Goal: Navigation & Orientation: Find specific page/section

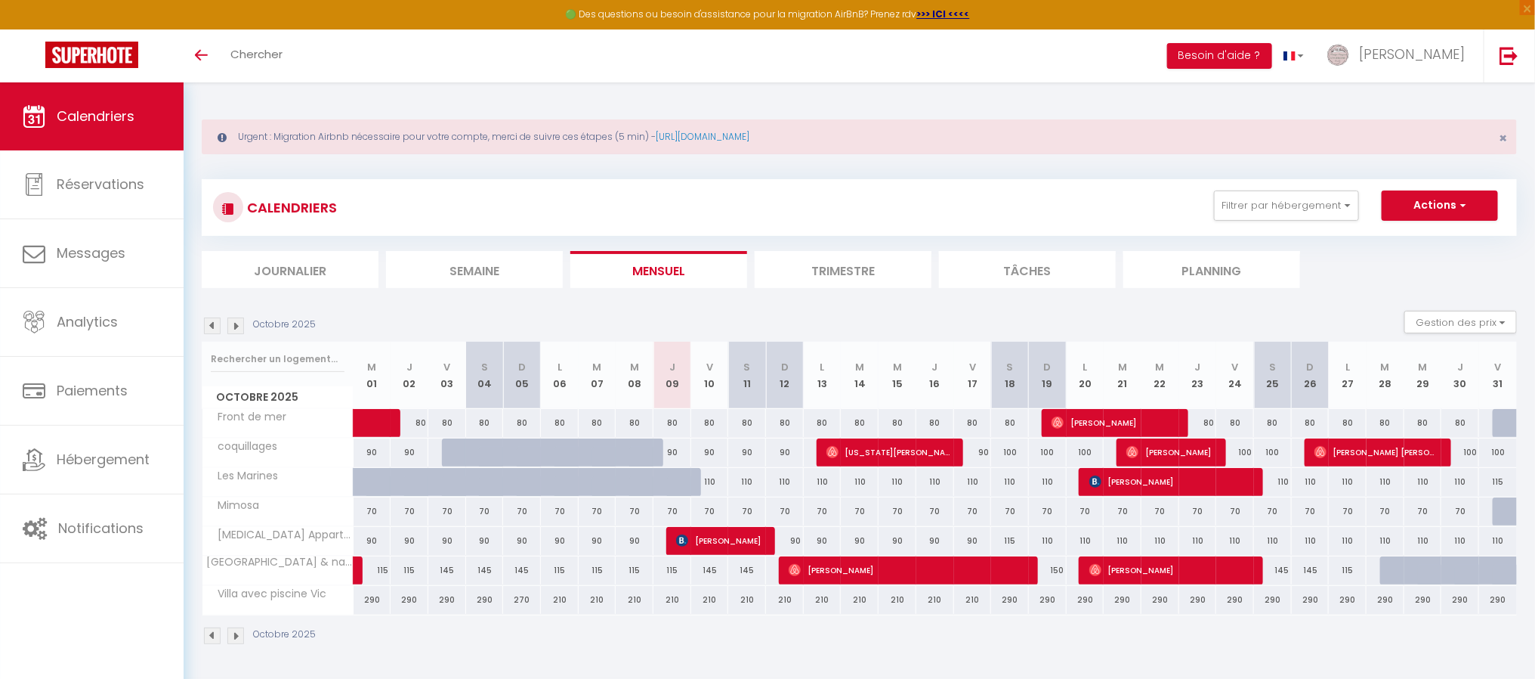
click at [211, 322] on img at bounding box center [212, 325] width 17 height 17
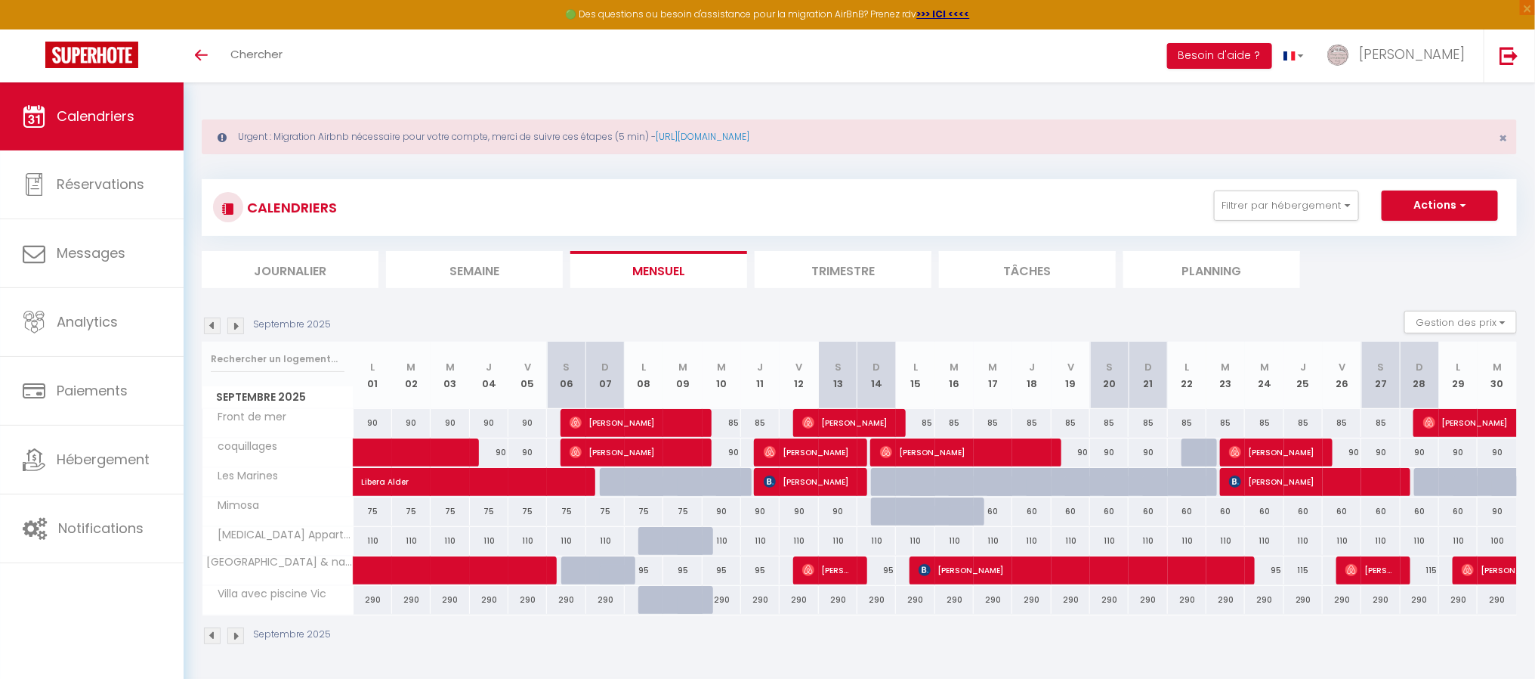
click at [210, 326] on img at bounding box center [212, 325] width 17 height 17
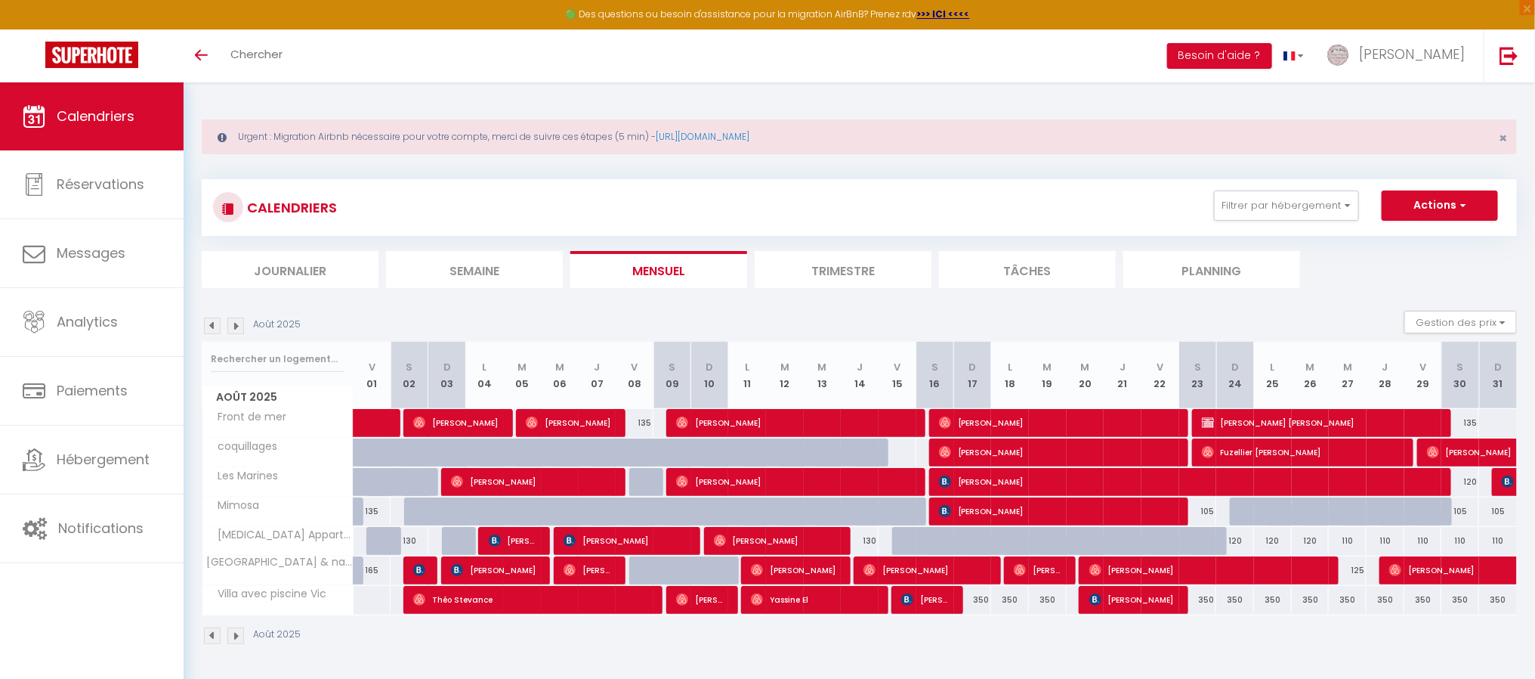
click at [210, 326] on img at bounding box center [212, 325] width 17 height 17
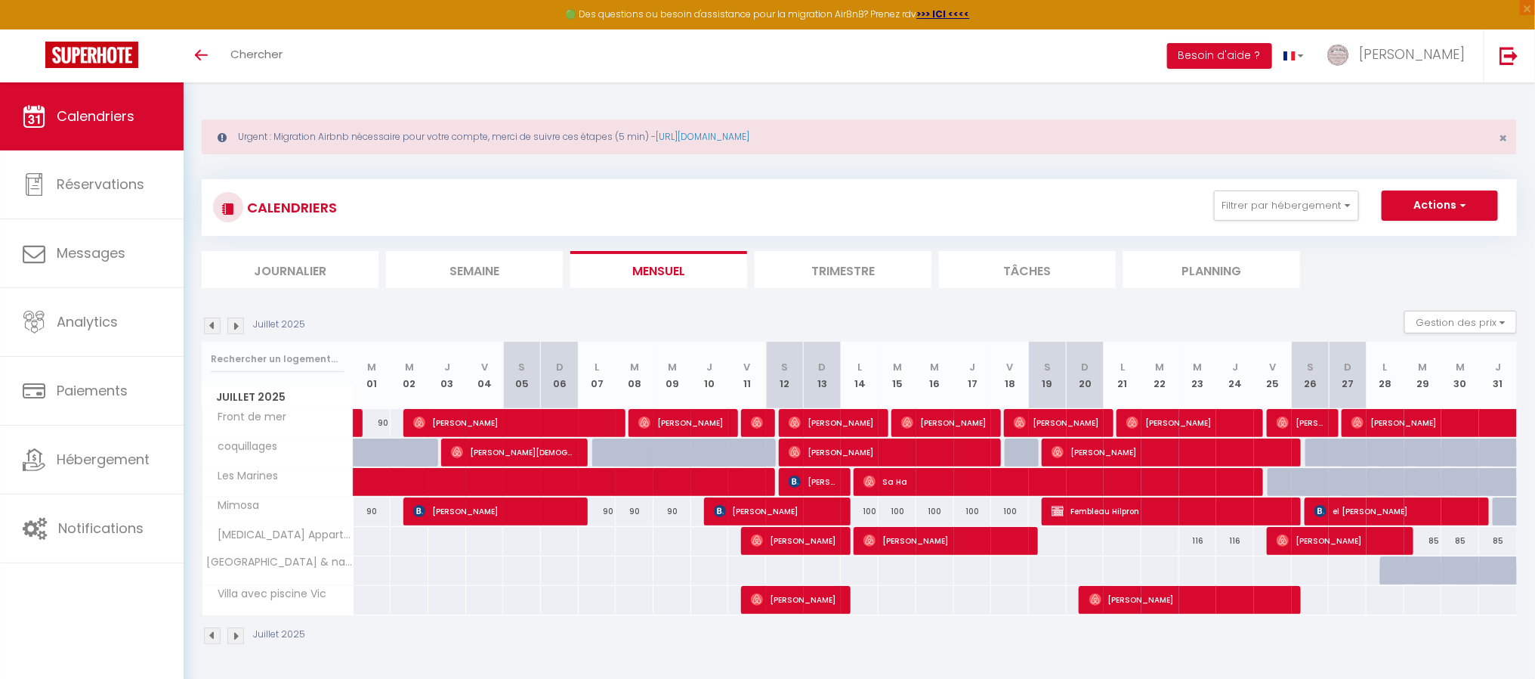
click at [237, 327] on img at bounding box center [235, 325] width 17 height 17
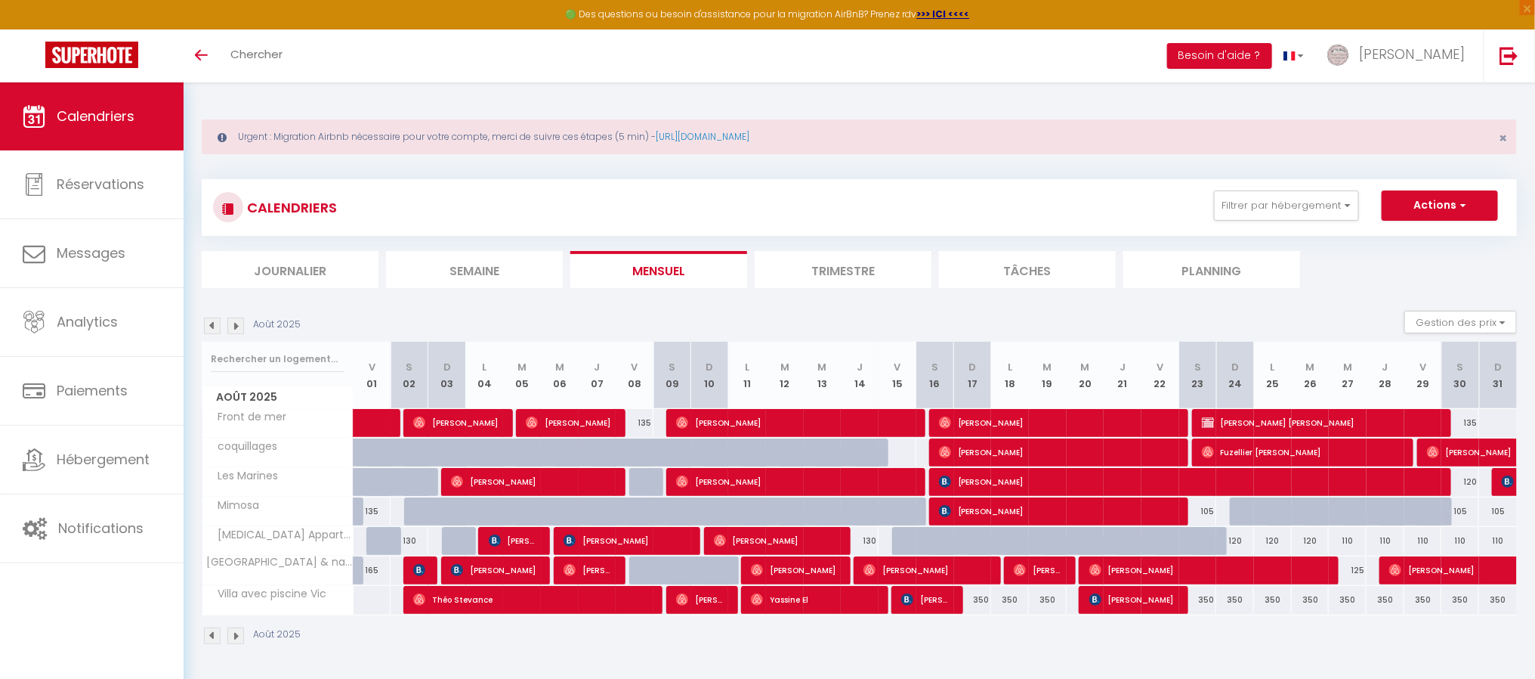
click at [209, 326] on img at bounding box center [212, 325] width 17 height 17
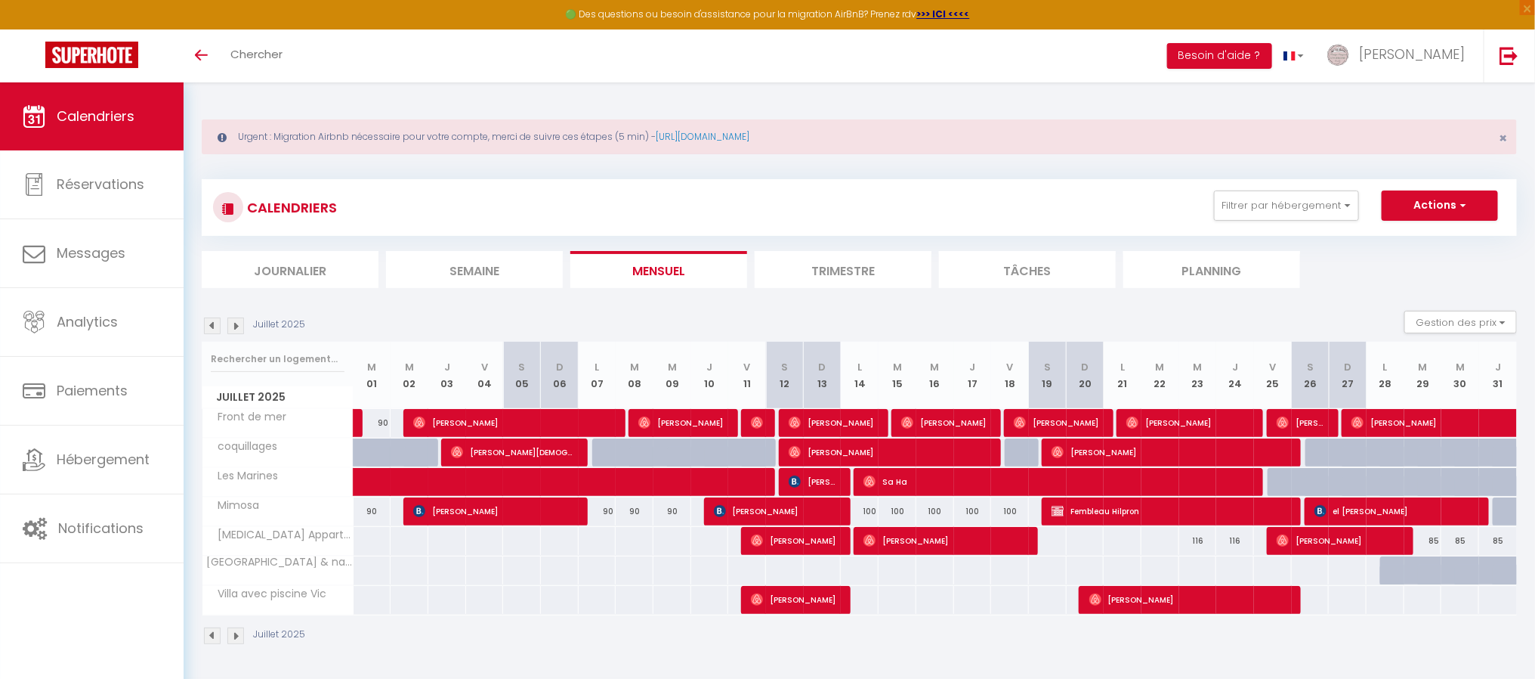
click at [215, 328] on img at bounding box center [212, 325] width 17 height 17
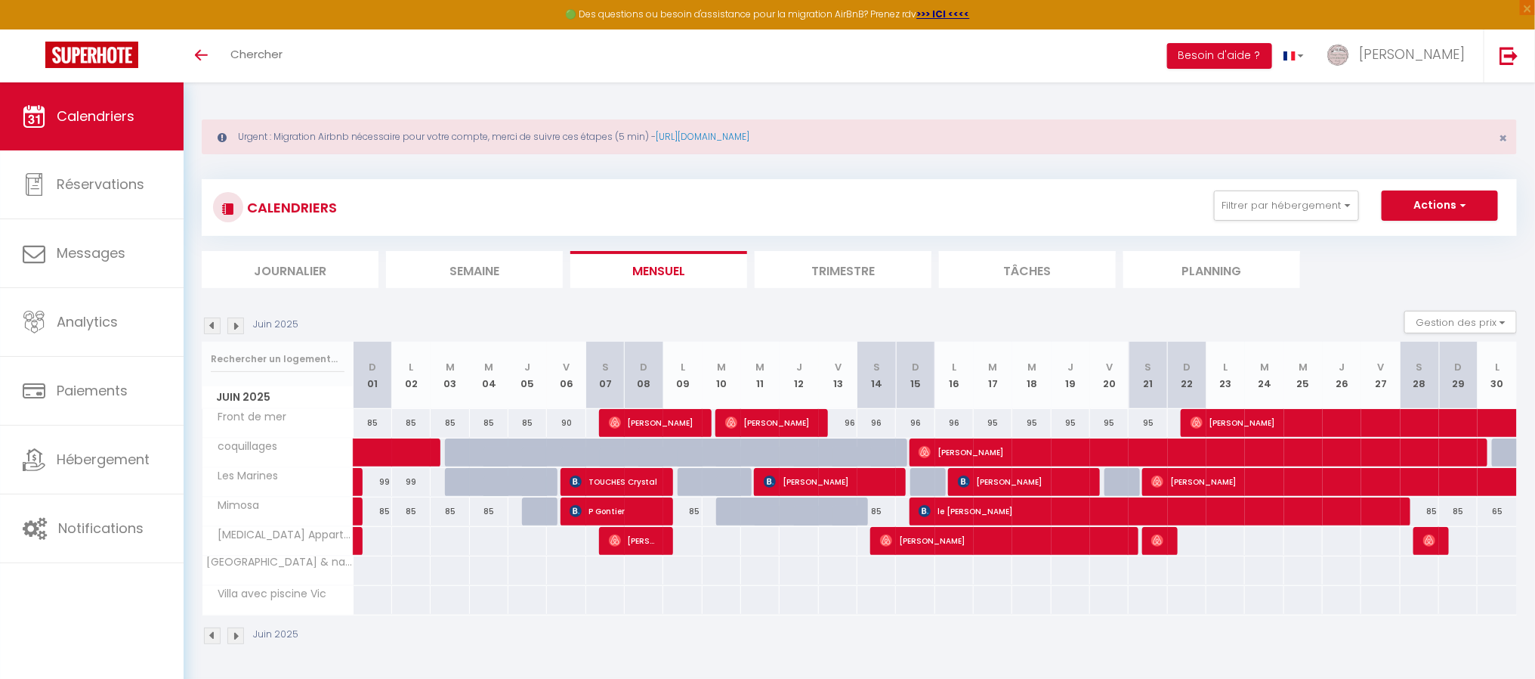
click at [215, 324] on img at bounding box center [212, 325] width 17 height 17
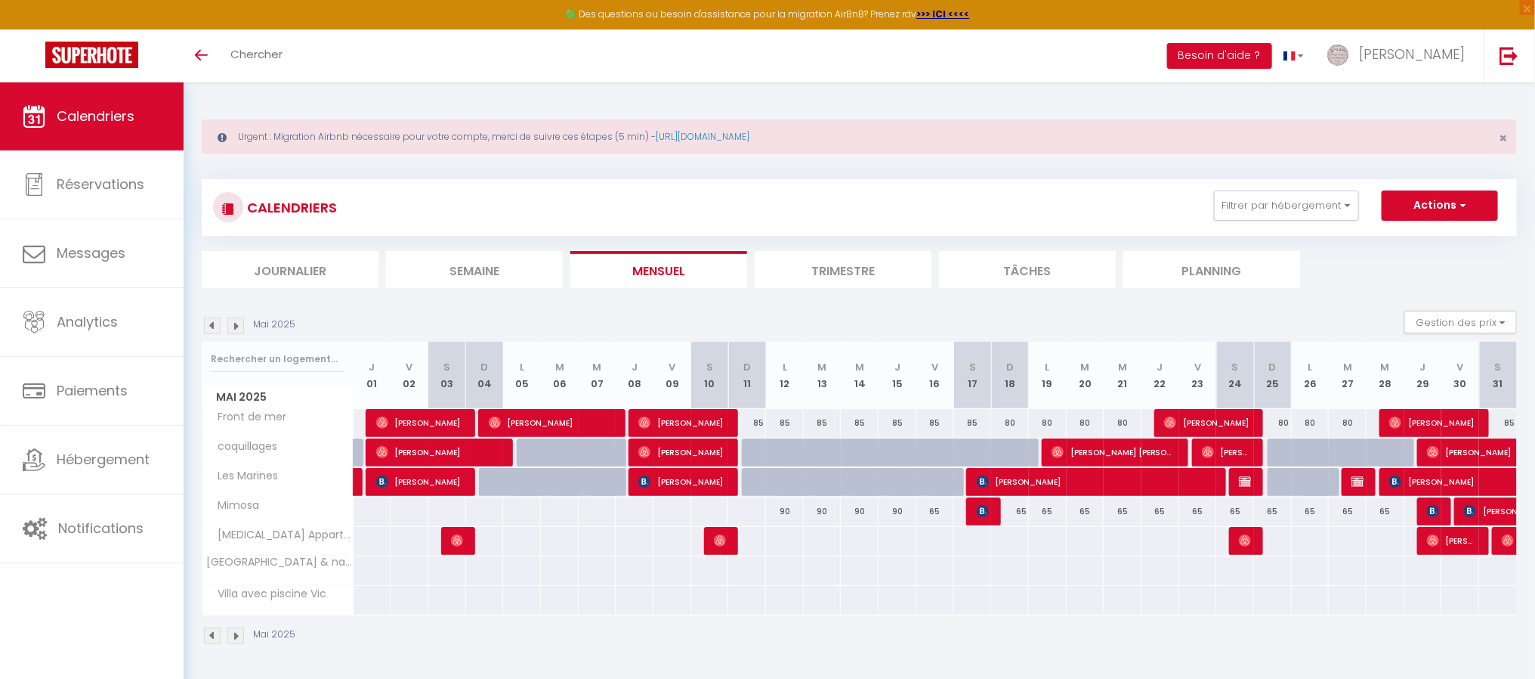
click at [215, 324] on img at bounding box center [212, 325] width 17 height 17
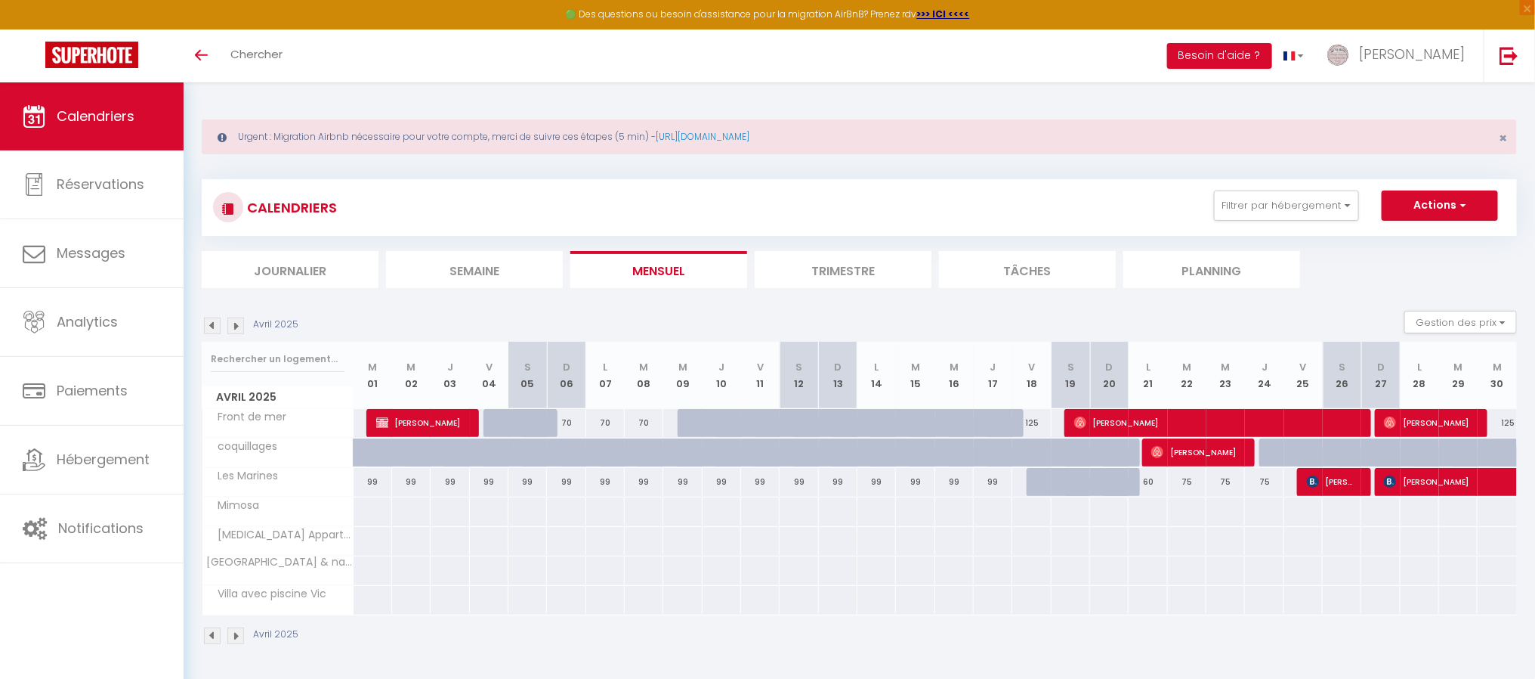
click at [235, 325] on img at bounding box center [235, 325] width 17 height 17
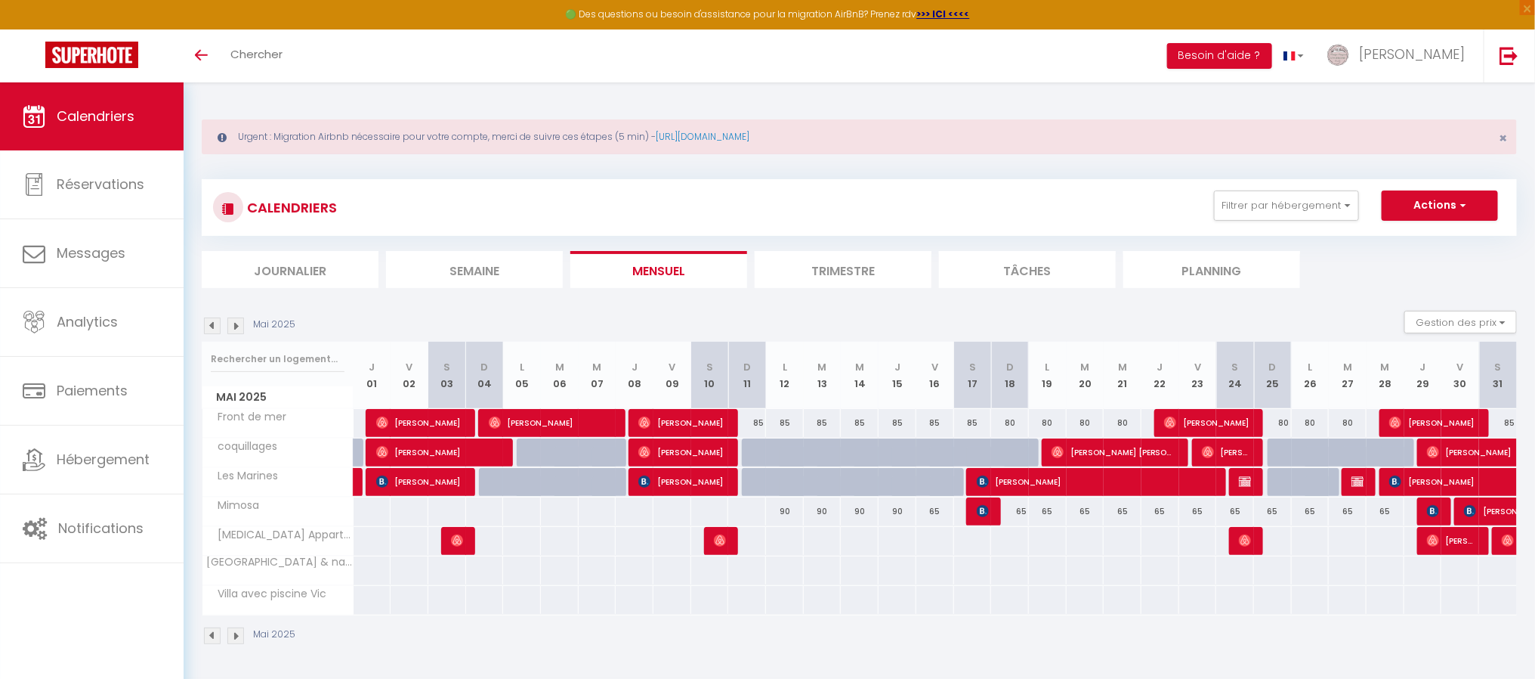
click at [233, 324] on img at bounding box center [235, 325] width 17 height 17
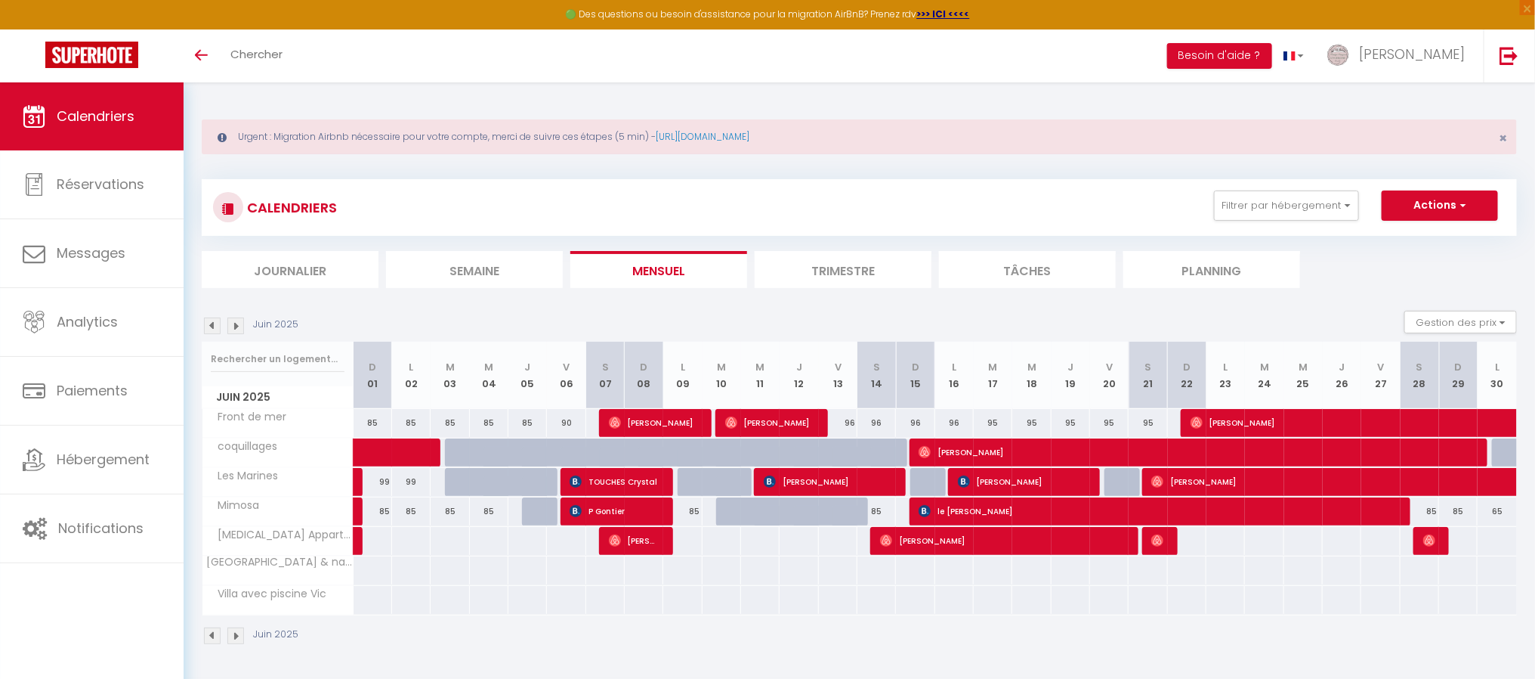
click at [237, 326] on img at bounding box center [235, 325] width 17 height 17
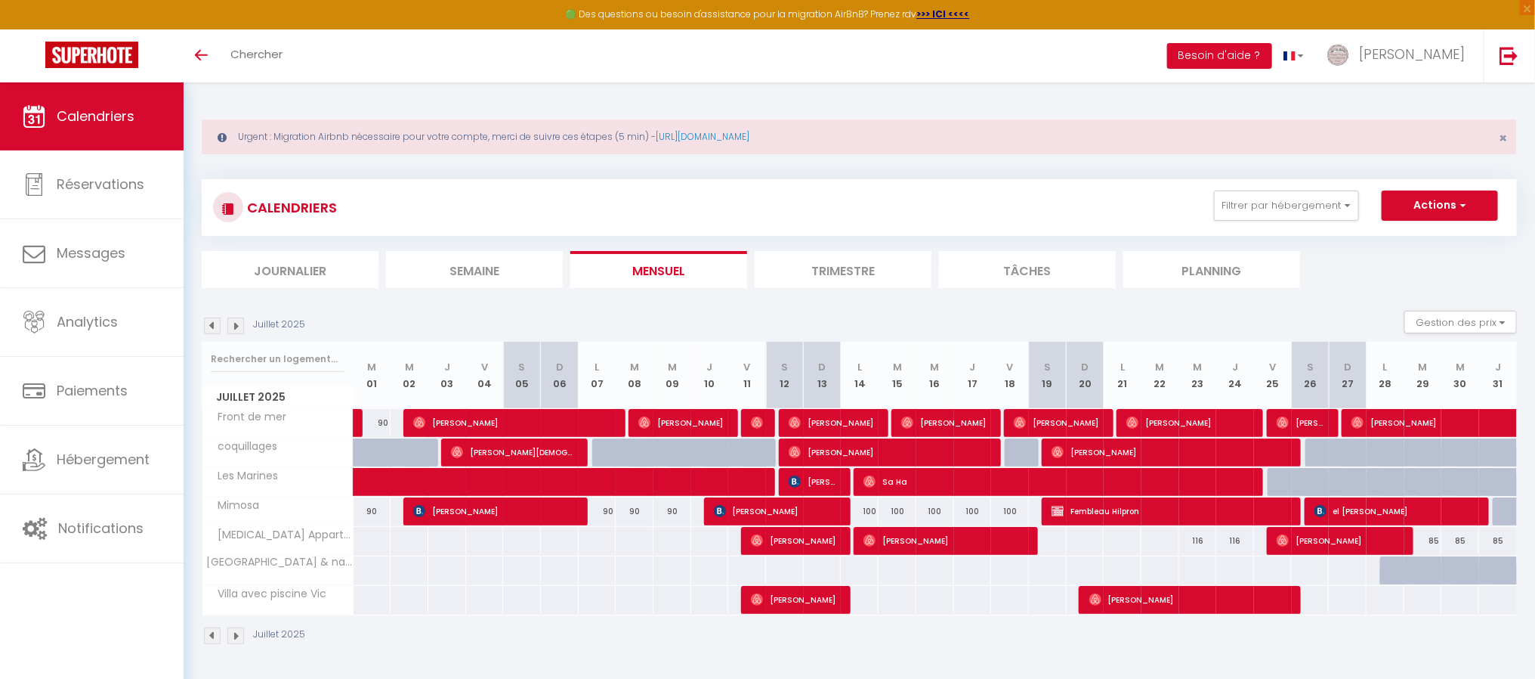
click at [237, 327] on img at bounding box center [235, 325] width 17 height 17
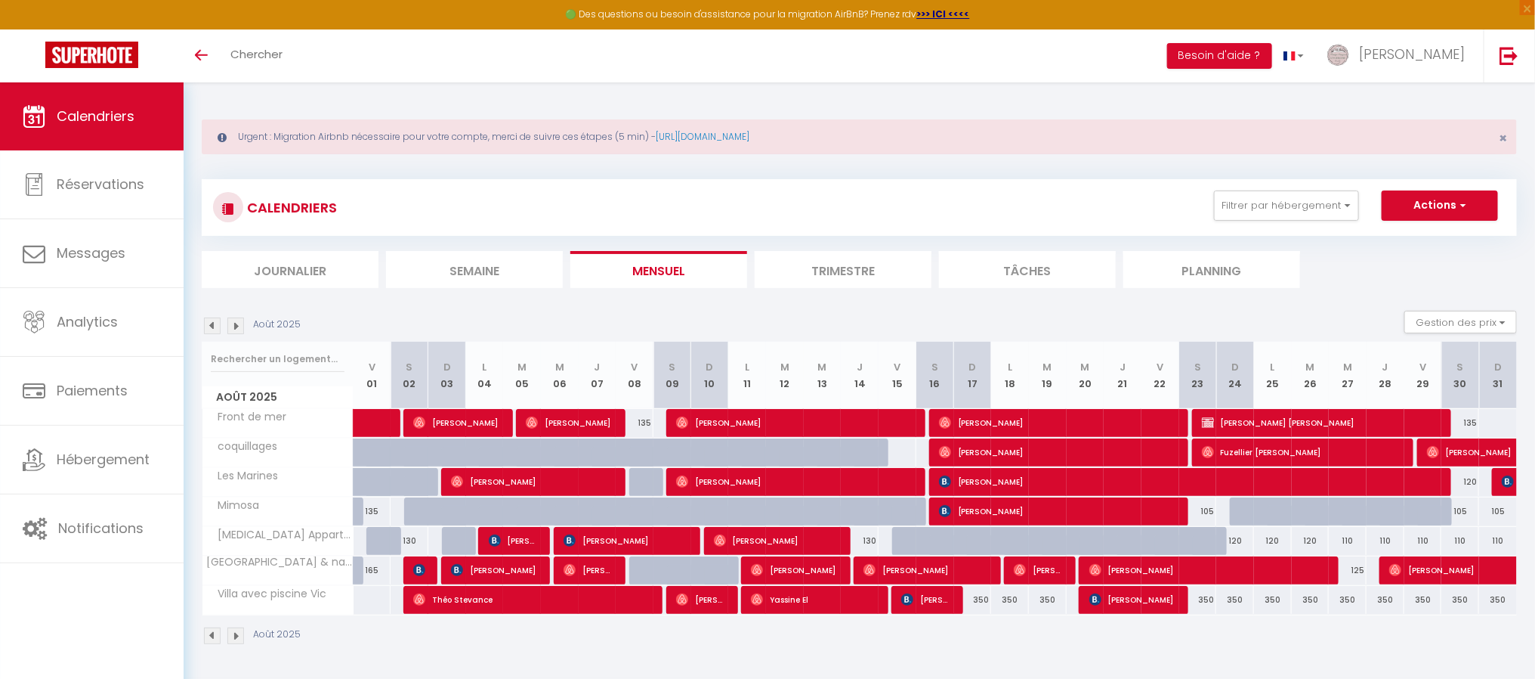
click at [236, 326] on img at bounding box center [235, 325] width 17 height 17
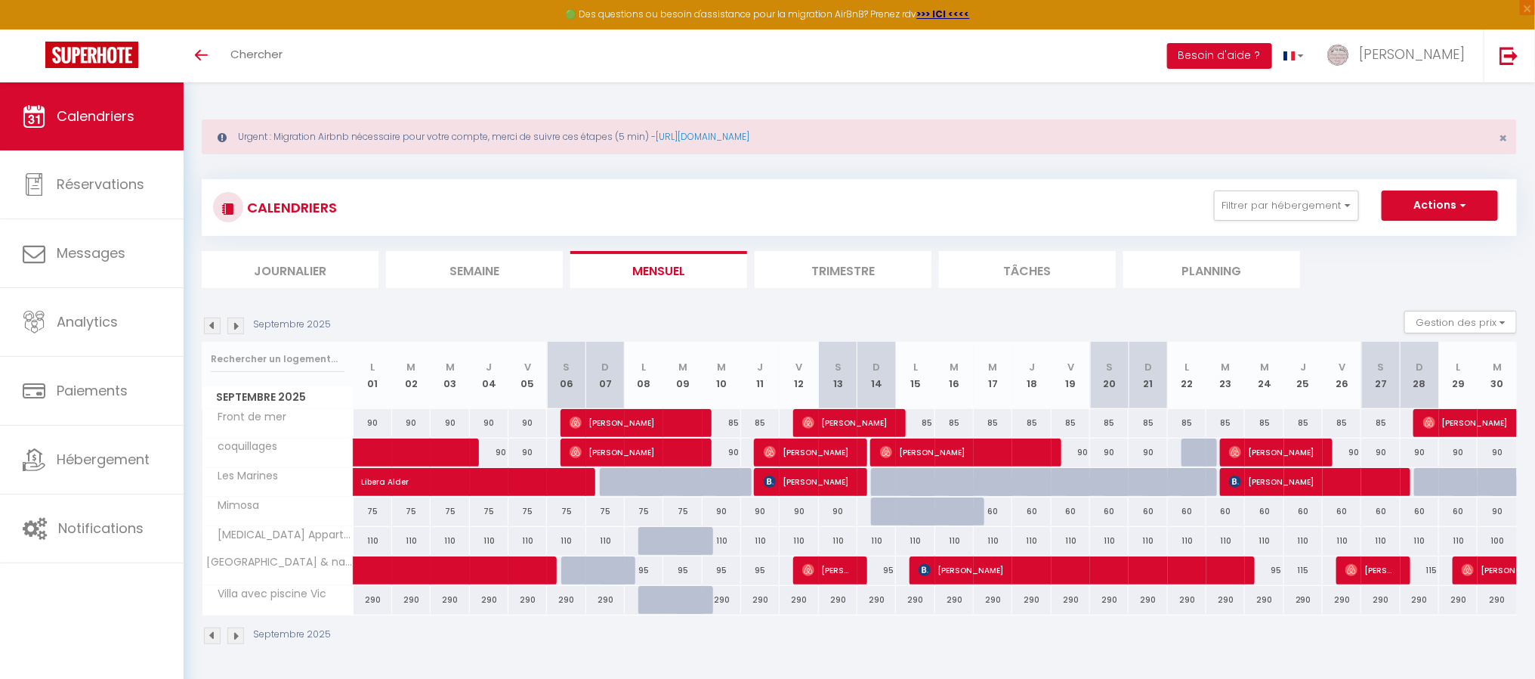
click at [211, 326] on img at bounding box center [212, 325] width 17 height 17
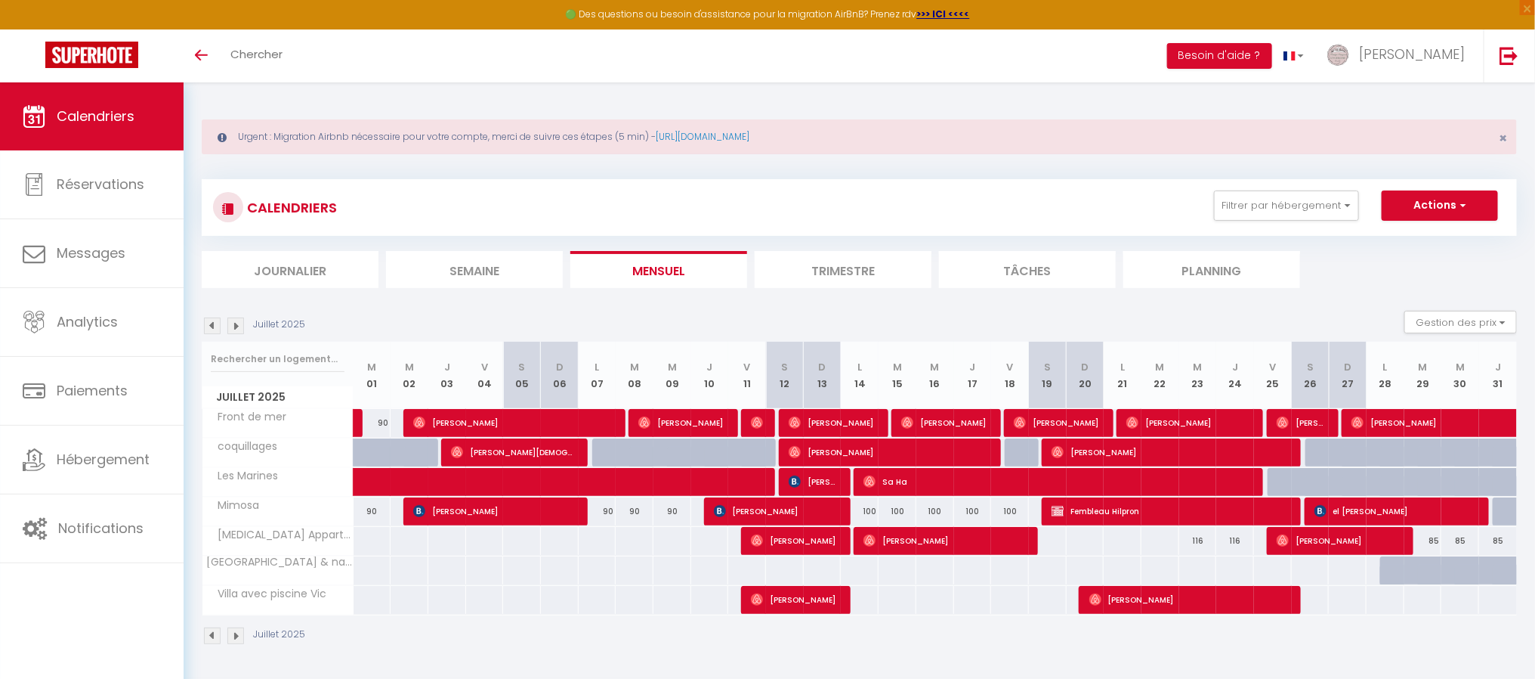
click at [210, 323] on img at bounding box center [212, 325] width 17 height 17
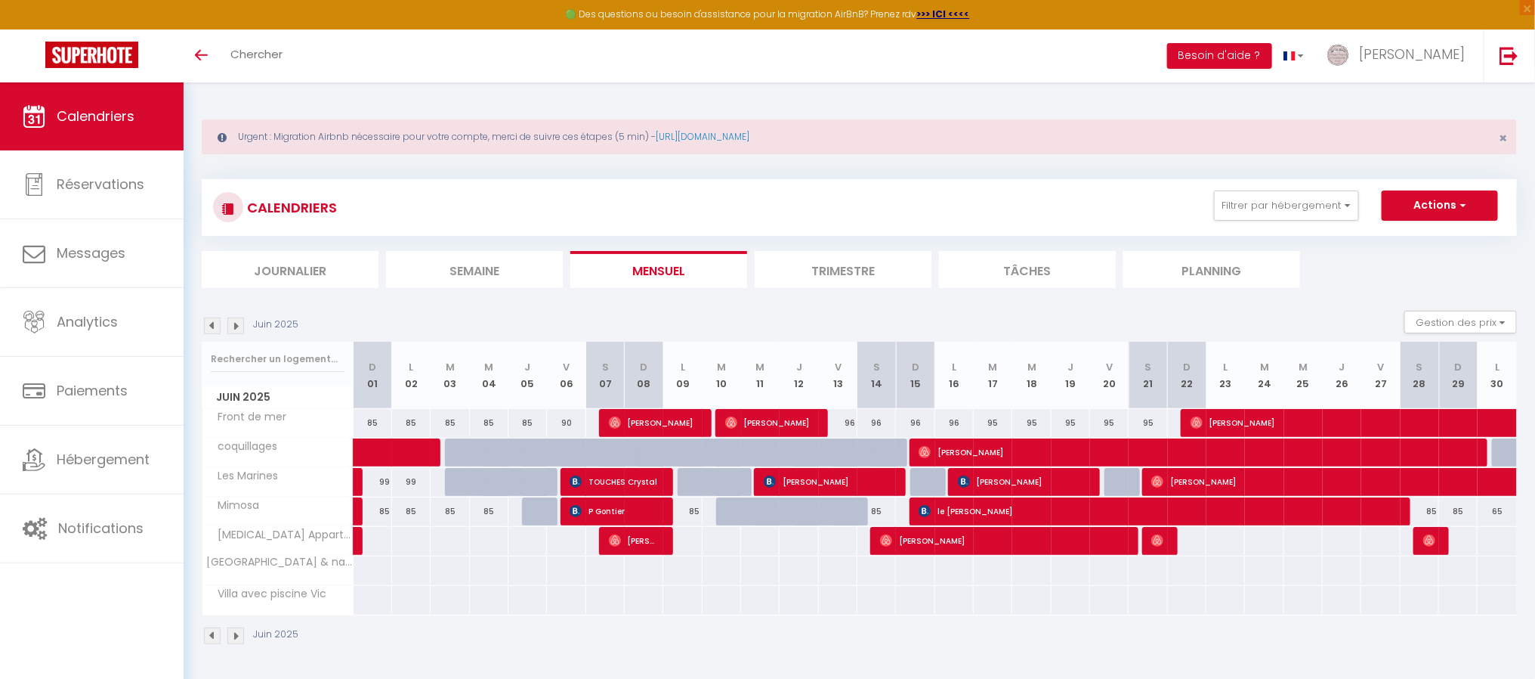
click at [210, 321] on img at bounding box center [212, 325] width 17 height 17
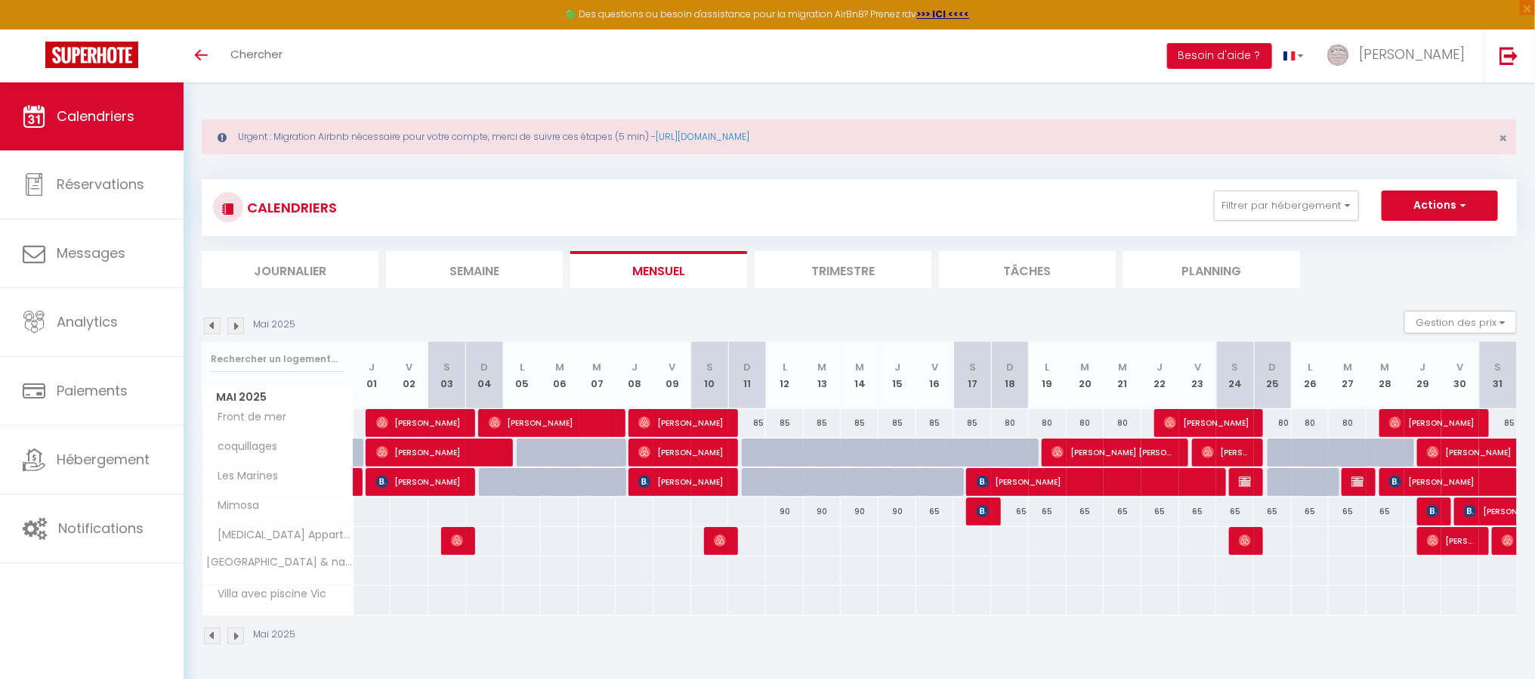
click at [211, 326] on img at bounding box center [212, 325] width 17 height 17
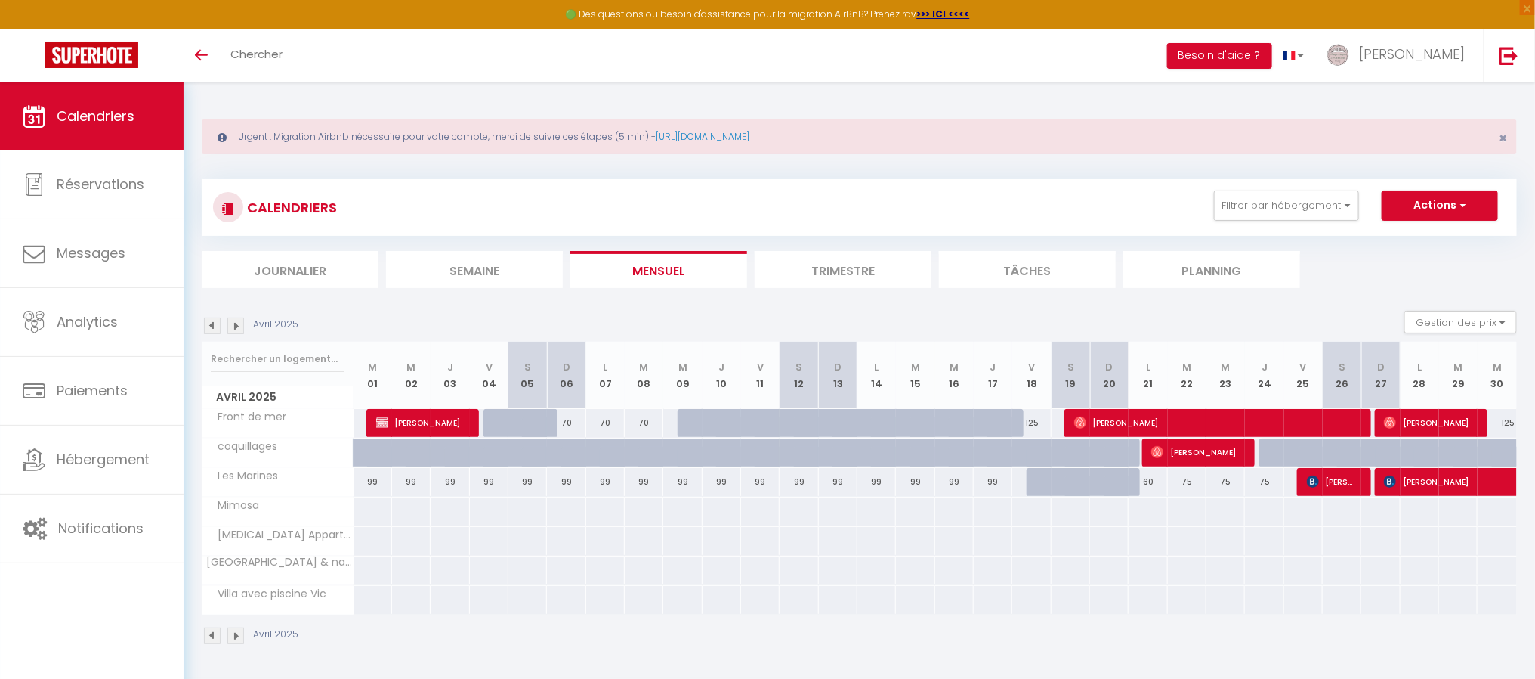
click at [237, 326] on img at bounding box center [235, 325] width 17 height 17
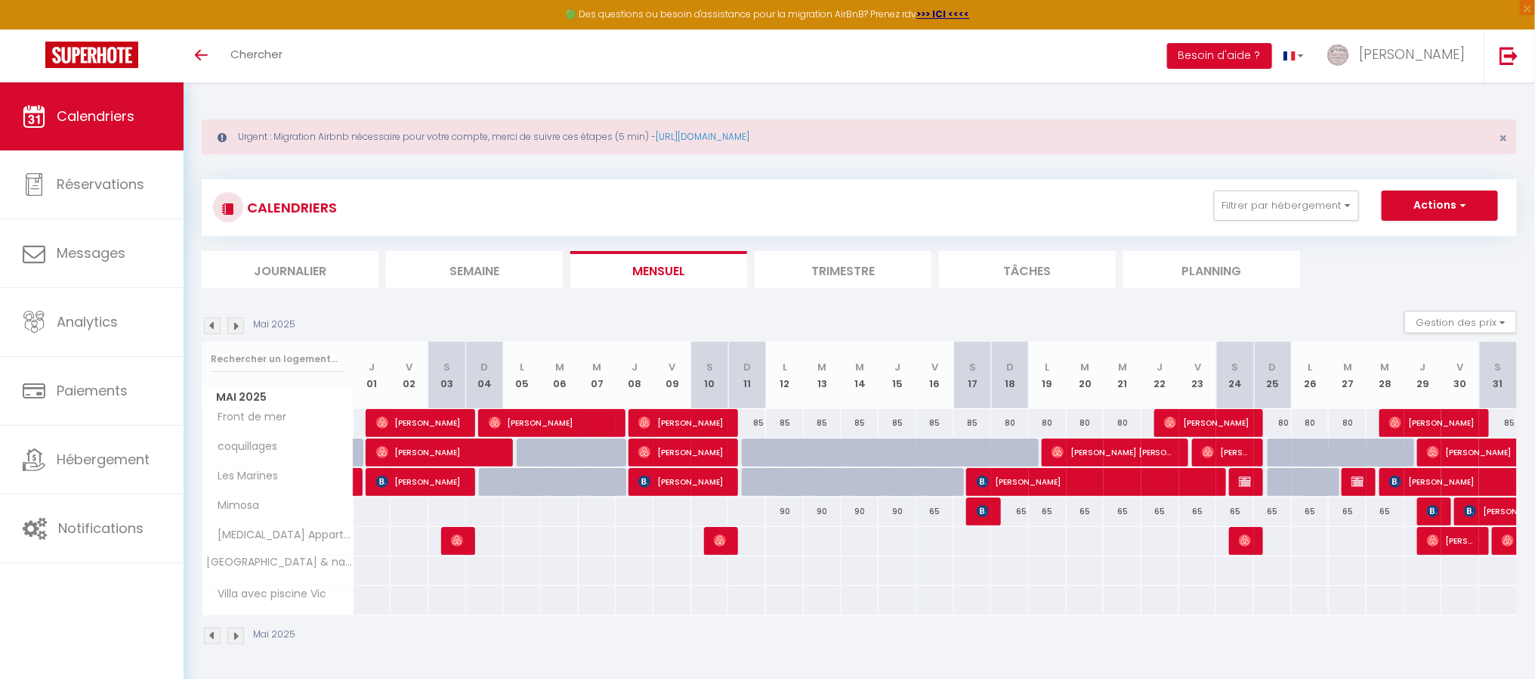
click at [238, 325] on img at bounding box center [235, 325] width 17 height 17
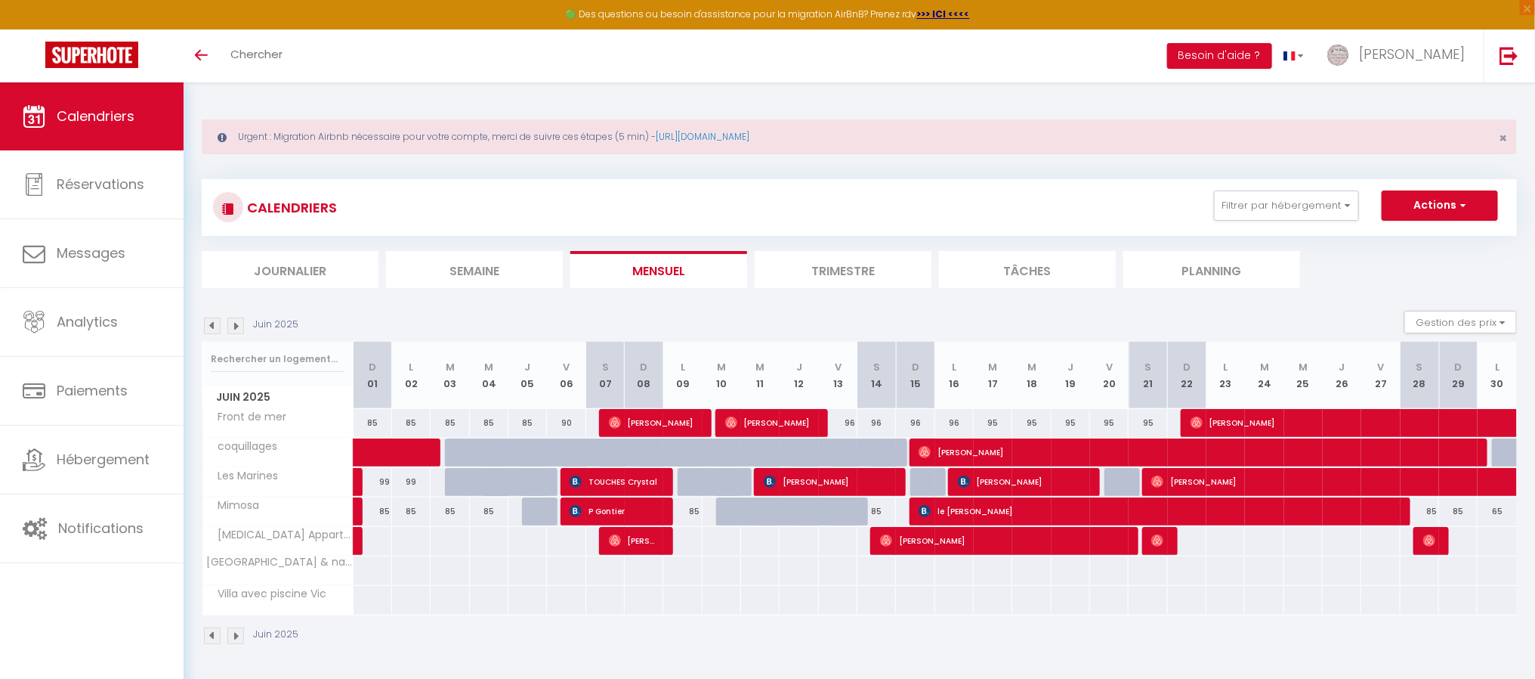
click at [240, 325] on img at bounding box center [235, 325] width 17 height 17
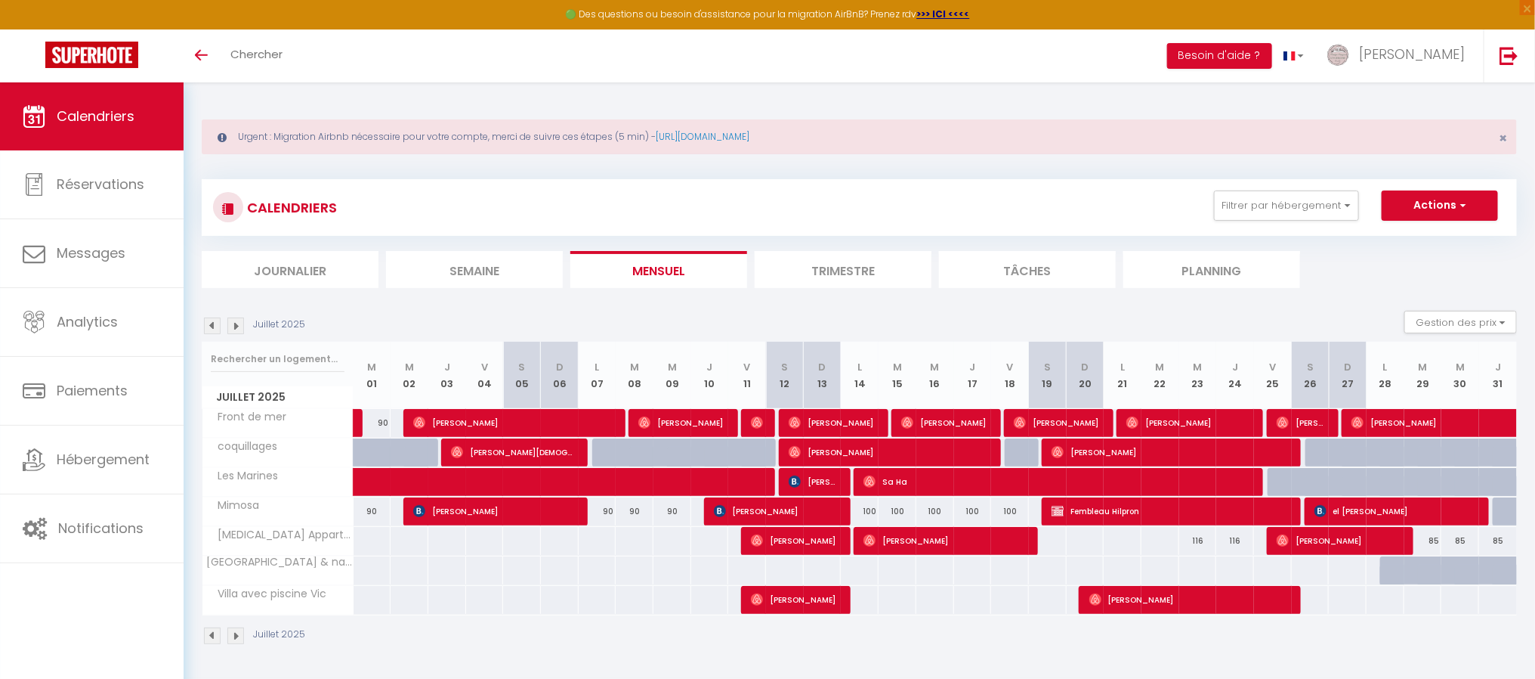
click at [241, 323] on img at bounding box center [235, 325] width 17 height 17
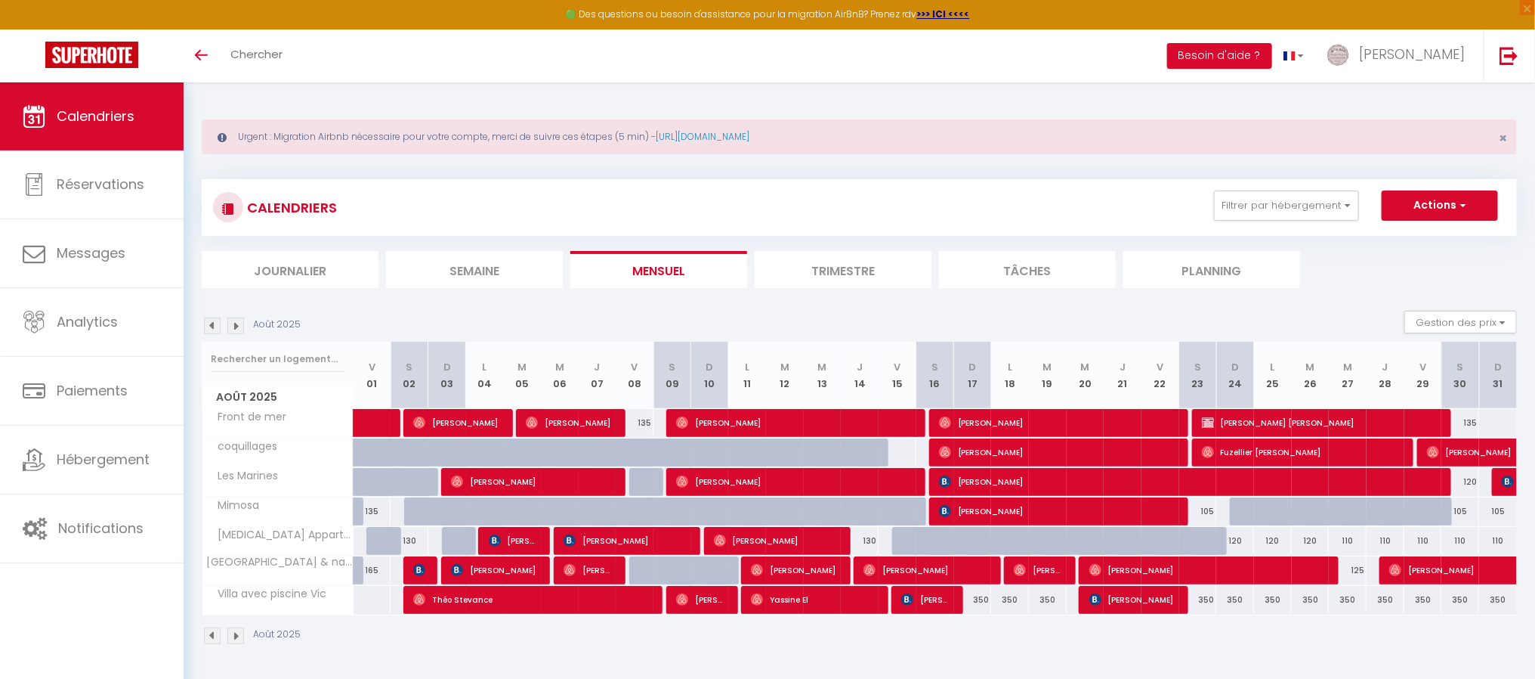
click at [241, 323] on img at bounding box center [235, 325] width 17 height 17
